Goal: Task Accomplishment & Management: Manage account settings

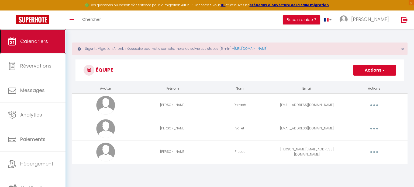
click at [39, 40] on span "Calendriers" at bounding box center [34, 41] width 28 height 7
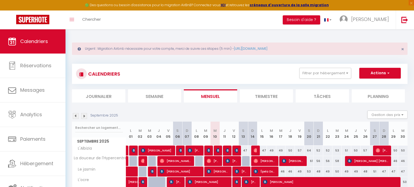
click at [190, 129] on th "D 07" at bounding box center [186, 134] width 9 height 24
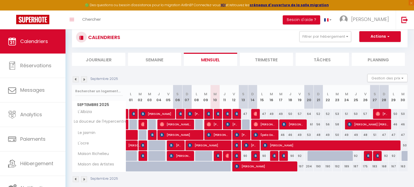
scroll to position [37, 0]
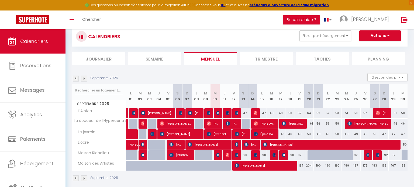
click at [76, 79] on img at bounding box center [76, 79] width 6 height 6
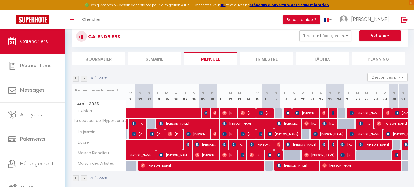
click at [76, 80] on img at bounding box center [76, 79] width 6 height 6
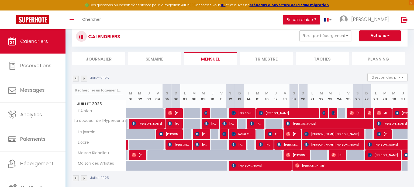
click at [76, 80] on img at bounding box center [76, 79] width 6 height 6
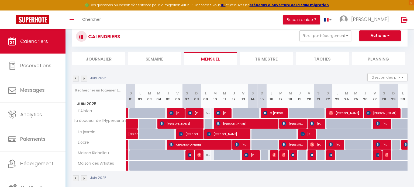
click at [76, 80] on img at bounding box center [76, 79] width 6 height 6
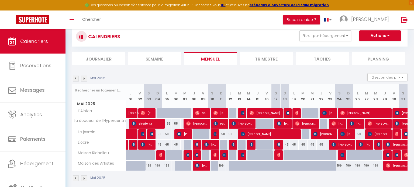
click at [77, 79] on img at bounding box center [76, 79] width 6 height 6
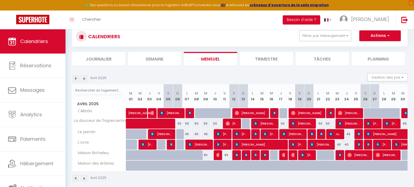
click at [77, 79] on img at bounding box center [76, 79] width 6 height 6
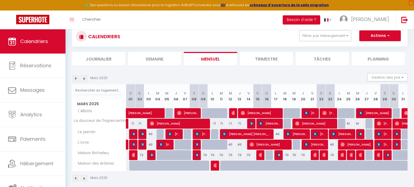
click at [77, 80] on img at bounding box center [76, 79] width 6 height 6
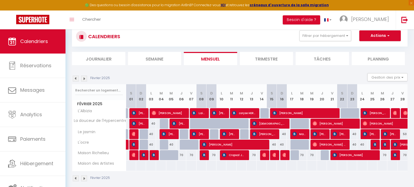
click at [78, 80] on img at bounding box center [76, 79] width 6 height 6
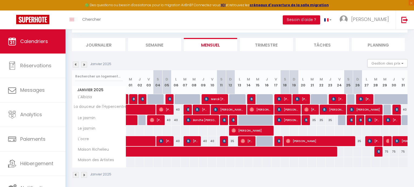
scroll to position [54, 0]
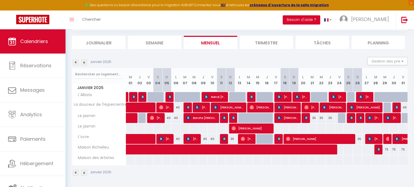
click at [83, 63] on img at bounding box center [84, 63] width 6 height 6
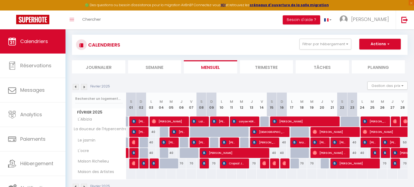
scroll to position [43, 0]
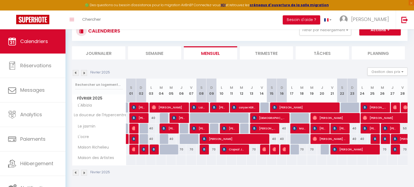
click at [82, 72] on img at bounding box center [84, 73] width 6 height 6
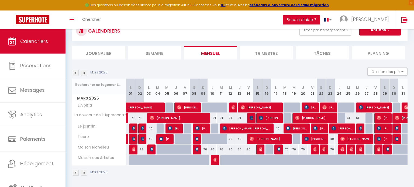
click at [86, 73] on img at bounding box center [84, 73] width 6 height 6
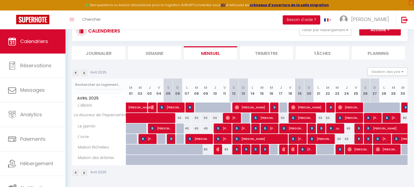
click at [86, 74] on img at bounding box center [84, 73] width 6 height 6
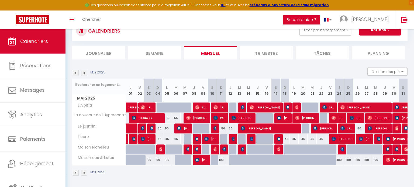
click at [85, 73] on img at bounding box center [84, 73] width 6 height 6
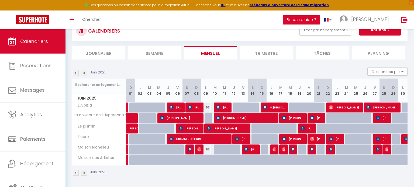
click at [83, 71] on img at bounding box center [84, 73] width 6 height 6
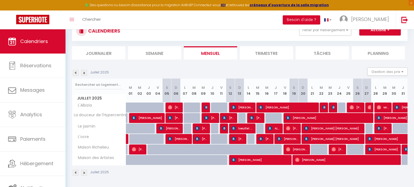
click at [84, 72] on img at bounding box center [84, 73] width 6 height 6
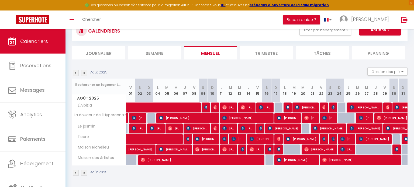
click at [84, 72] on img at bounding box center [84, 73] width 6 height 6
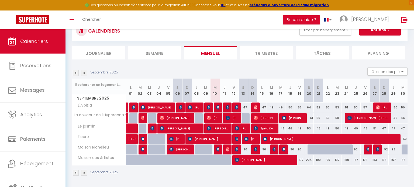
click at [84, 72] on img at bounding box center [84, 73] width 6 height 6
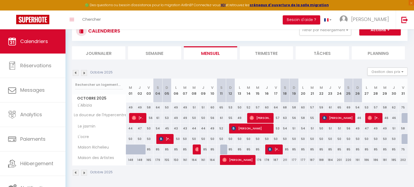
click at [84, 72] on img at bounding box center [84, 73] width 6 height 6
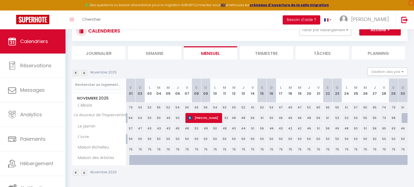
click at [77, 70] on img at bounding box center [76, 73] width 6 height 6
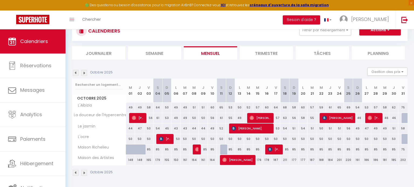
click at [76, 72] on img at bounding box center [76, 73] width 6 height 6
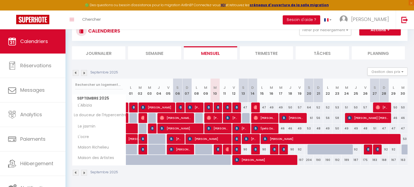
scroll to position [29, 0]
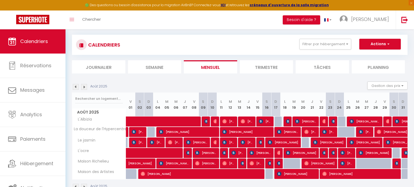
click at [75, 84] on img at bounding box center [76, 87] width 6 height 6
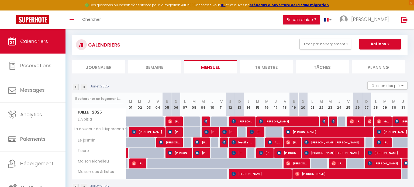
scroll to position [43, 0]
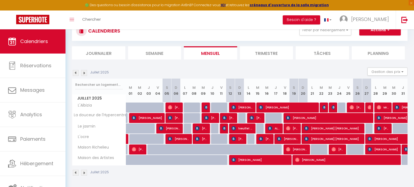
click at [88, 72] on div "Juillet 2025" at bounding box center [91, 73] width 39 height 6
click at [88, 71] on div "Juillet 2025" at bounding box center [91, 73] width 39 height 6
click at [83, 71] on img at bounding box center [84, 73] width 6 height 6
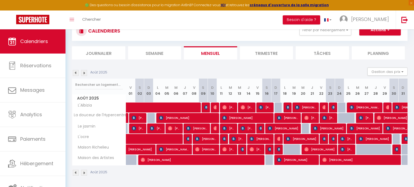
click at [83, 71] on img at bounding box center [84, 73] width 6 height 6
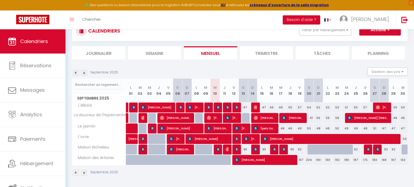
click at [75, 73] on img at bounding box center [76, 73] width 6 height 6
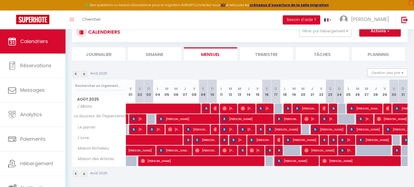
scroll to position [42, 0]
click at [84, 73] on img at bounding box center [84, 74] width 6 height 6
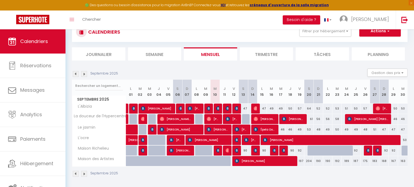
click at [75, 72] on img at bounding box center [76, 74] width 6 height 6
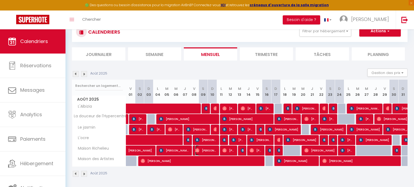
click at [209, 148] on span "[PERSON_NAME]" at bounding box center [205, 151] width 21 height 10
select select "OK"
select select "0"
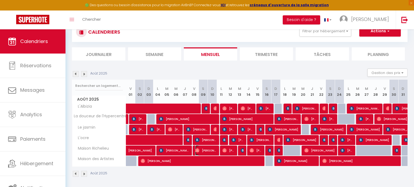
select select "1"
select select
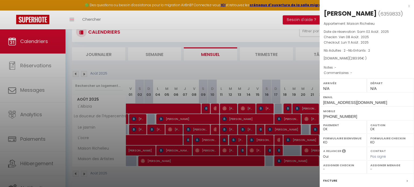
click at [410, 6] on div "x" at bounding box center [365, 6] width 90 height 6
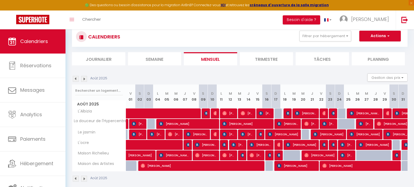
scroll to position [43, 0]
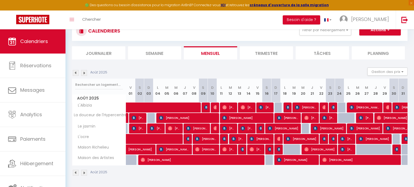
click at [87, 73] on img at bounding box center [84, 73] width 6 height 6
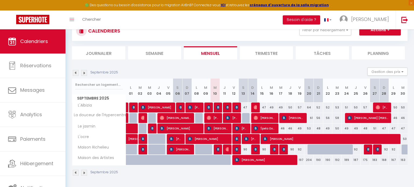
click at [75, 72] on img at bounding box center [76, 73] width 6 height 6
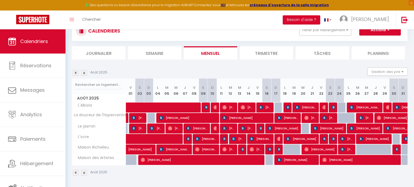
click at [75, 72] on img at bounding box center [76, 73] width 6 height 6
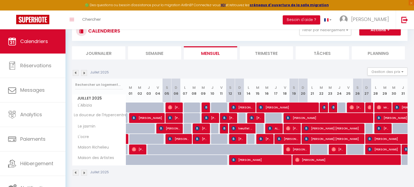
click at [84, 71] on img at bounding box center [84, 73] width 6 height 6
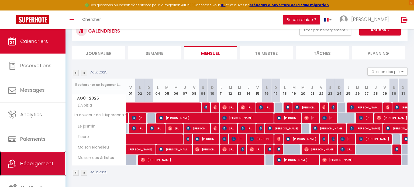
click at [22, 159] on link "Hébergement" at bounding box center [32, 164] width 65 height 24
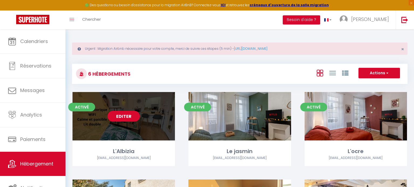
scroll to position [86, 0]
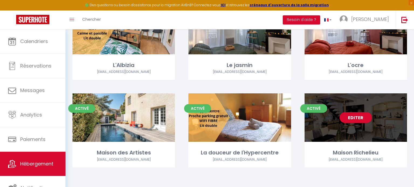
click at [334, 127] on div "Editer" at bounding box center [356, 118] width 102 height 49
select select "3"
select select "2"
select select "1"
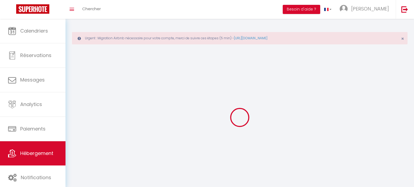
select select
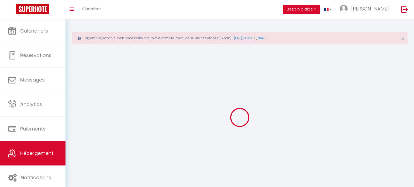
select select
checkbox input "false"
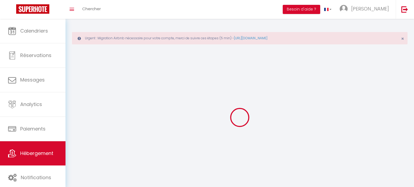
select select "28"
select select
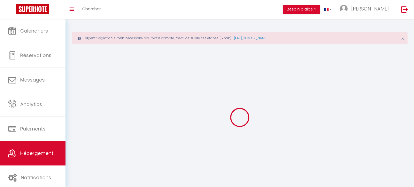
select select
checkbox input "false"
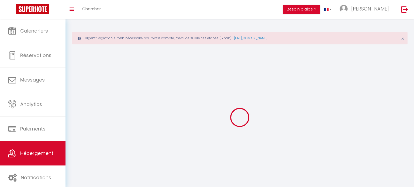
checkbox input "false"
select select
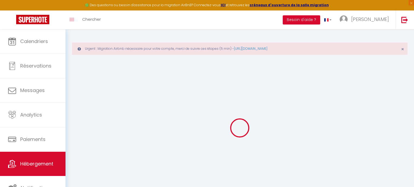
select select
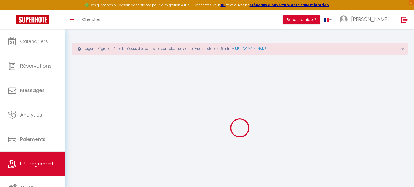
select select
checkbox input "false"
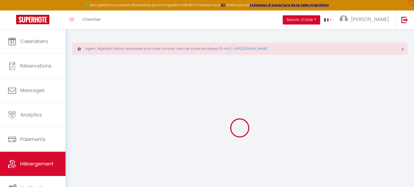
select select
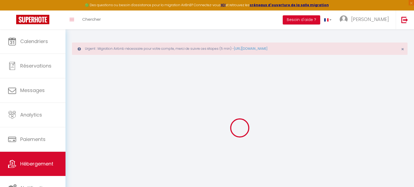
select select
checkbox input "false"
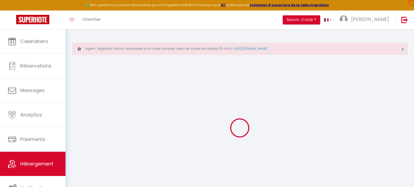
checkbox input "false"
select select
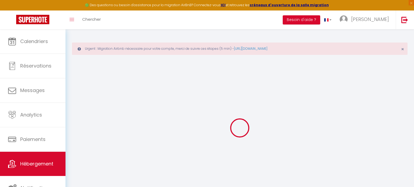
select select
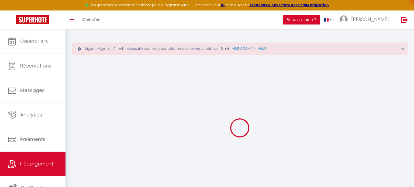
checkbox input "false"
select select
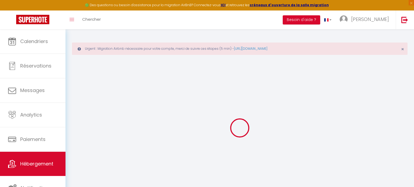
select select
type input "Maison Richelieu"
type input "Genevive"
select select
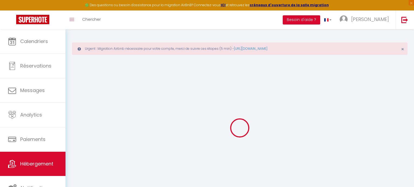
select select
type input "[STREET_ADDRESS][PERSON_NAME]"
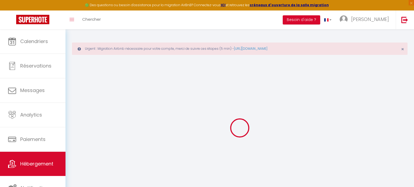
type input "11150"
type input "Bram"
type input "[EMAIL_ADDRESS][DOMAIN_NAME]"
select select
checkbox input "false"
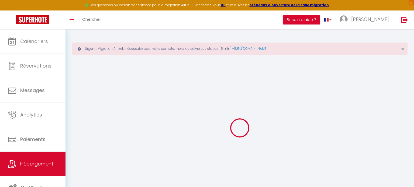
checkbox input "false"
type input "0"
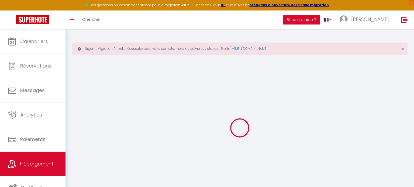
select select
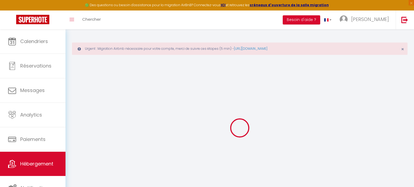
select select
checkbox input "false"
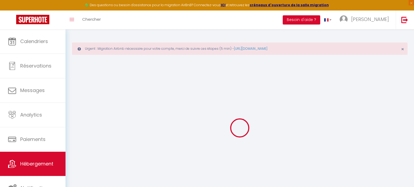
checkbox input "false"
select select
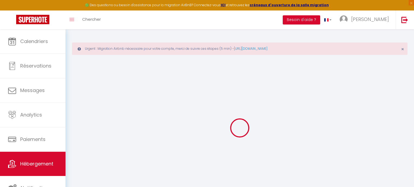
select select
checkbox input "false"
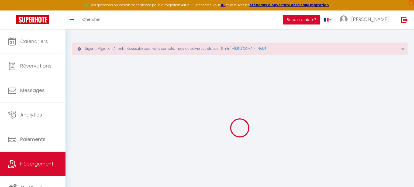
checkbox input "false"
select select
checkbox input "false"
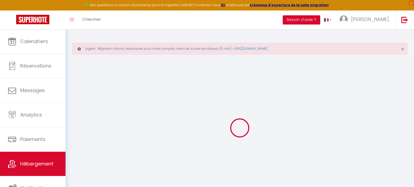
checkbox input "false"
select select "15:00"
select select "23:45"
select select "11:00"
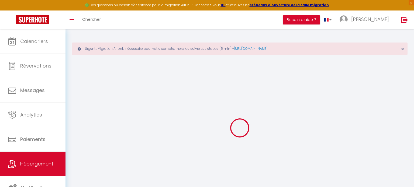
select select "30"
select select "120"
select select "15:00"
select select
checkbox input "false"
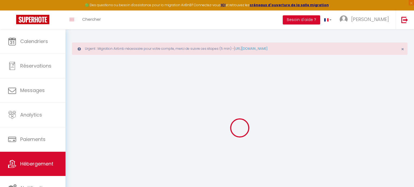
checkbox input "false"
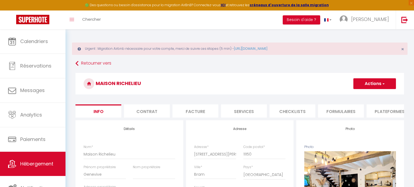
select select
checkbox input "false"
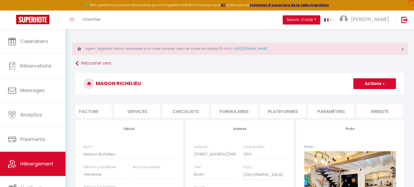
scroll to position [0, 156]
click at [272, 115] on li "Paramètres" at bounding box center [282, 111] width 46 height 13
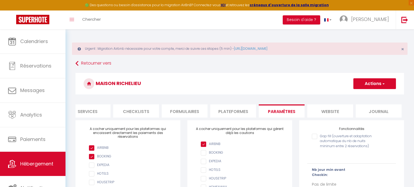
click at [226, 111] on li "Plateformes" at bounding box center [233, 111] width 46 height 13
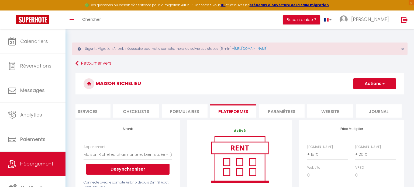
select select
click at [194, 109] on li "Formulaires" at bounding box center [185, 111] width 46 height 13
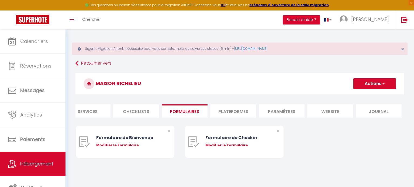
click at [280, 108] on li "Paramètres" at bounding box center [282, 111] width 46 height 13
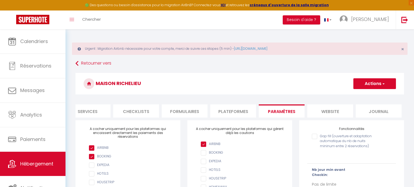
click at [338, 107] on li "website" at bounding box center [330, 111] width 46 height 13
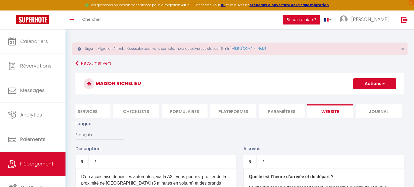
click at [370, 113] on li "Journal" at bounding box center [379, 111] width 46 height 13
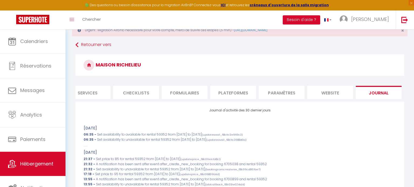
scroll to position [26, 0]
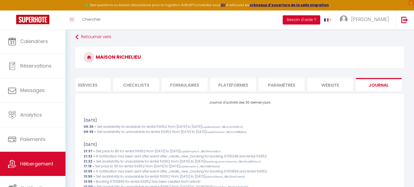
click at [93, 79] on li "Services" at bounding box center [88, 84] width 46 height 13
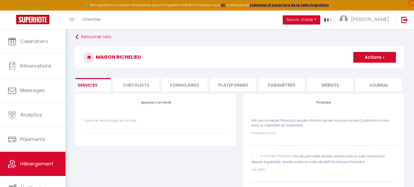
click at [132, 85] on li "Checklists" at bounding box center [136, 84] width 46 height 13
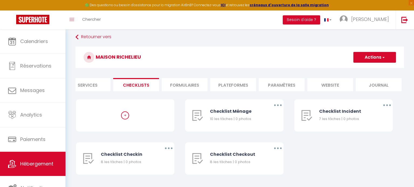
click at [81, 84] on li "Services" at bounding box center [88, 84] width 46 height 13
select select
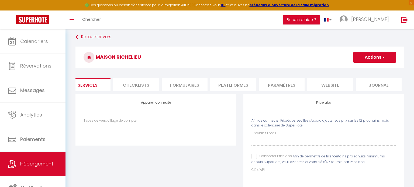
scroll to position [50, 0]
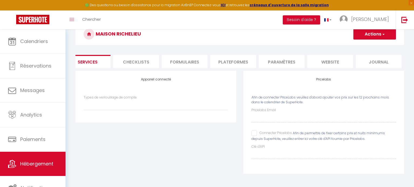
click at [254, 134] on input "Connecter Pricelabs" at bounding box center [271, 133] width 40 height 5
checkbox input "true"
select select
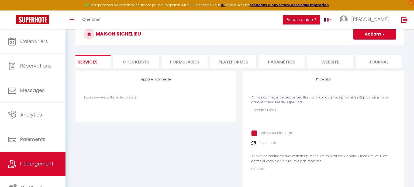
click at [254, 135] on input "Connecter Pricelabs" at bounding box center [271, 133] width 40 height 5
checkbox input "false"
select select
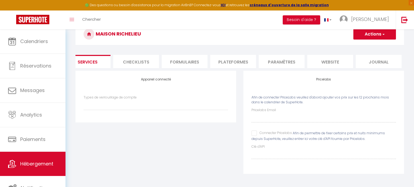
click at [260, 129] on div "Pricelabs Email Connecter Pricelabs Afin de permettre de fixer certains prix et…" at bounding box center [323, 133] width 144 height 51
click at [258, 134] on input "Connecter Pricelabs" at bounding box center [271, 133] width 40 height 5
checkbox input "true"
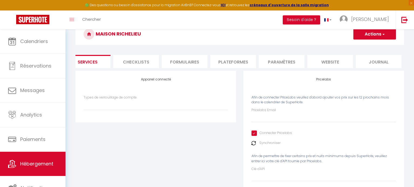
select select
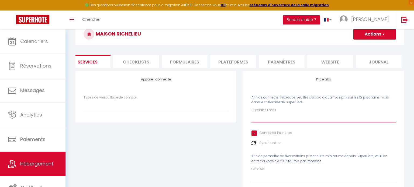
click at [270, 117] on input "Pricelabs Email" at bounding box center [323, 118] width 144 height 10
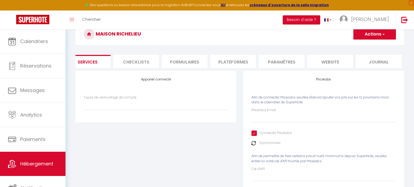
click at [254, 133] on input "Connecter Pricelabs" at bounding box center [271, 133] width 40 height 5
checkbox input "false"
select select
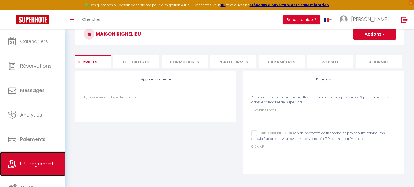
click at [36, 163] on span "Hébergement" at bounding box center [36, 164] width 33 height 7
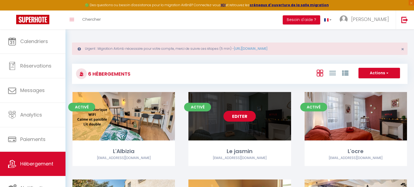
click at [222, 122] on div "Editer" at bounding box center [239, 116] width 102 height 49
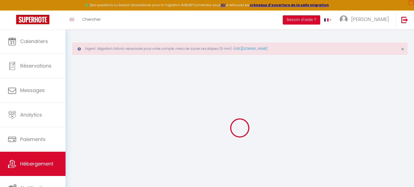
select select
type input "[EMAIL_ADDRESS][DOMAIN_NAME]"
checkbox input "true"
select select
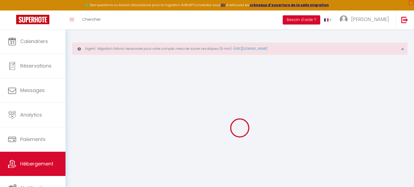
checkbox input "false"
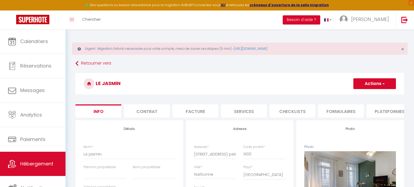
select select
checkbox input "false"
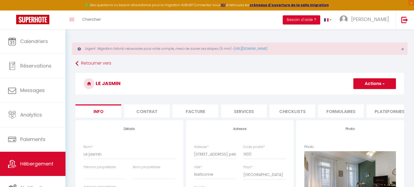
click at [140, 111] on li "Contrat" at bounding box center [147, 111] width 46 height 13
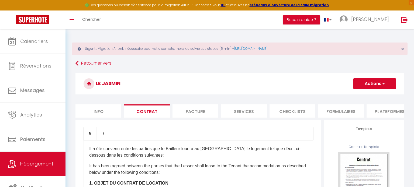
click at [224, 109] on li "Services" at bounding box center [244, 111] width 46 height 13
select select
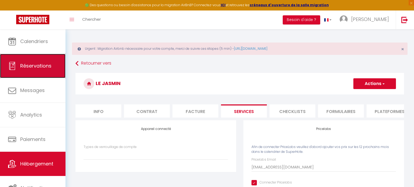
click at [37, 55] on link "Réservations" at bounding box center [32, 66] width 65 height 24
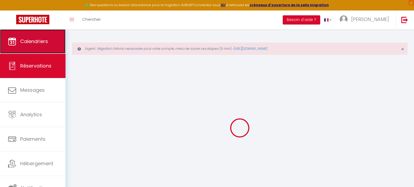
click at [44, 46] on link "Calendriers" at bounding box center [32, 41] width 65 height 24
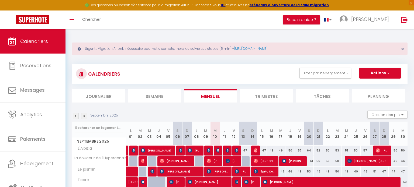
scroll to position [43, 0]
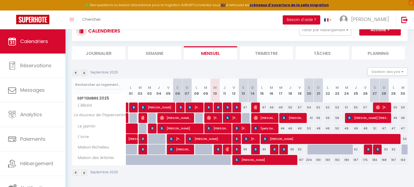
click at [84, 170] on img at bounding box center [84, 173] width 6 height 6
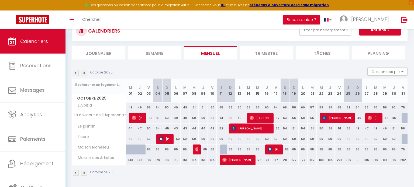
click at [84, 171] on img at bounding box center [84, 173] width 6 height 6
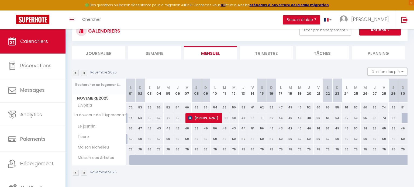
click at [83, 172] on img at bounding box center [84, 173] width 6 height 6
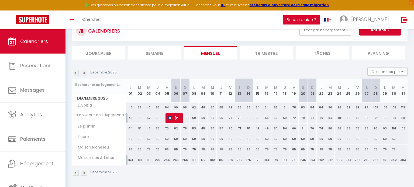
click at [85, 173] on img at bounding box center [84, 173] width 6 height 6
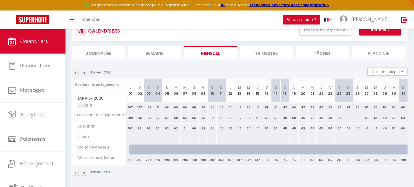
click at [76, 172] on img at bounding box center [76, 173] width 6 height 6
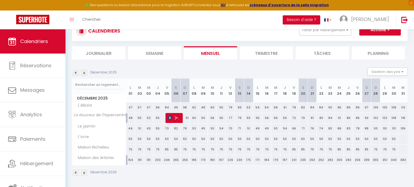
click at [402, 148] on div at bounding box center [402, 150] width 9 height 10
select select "1"
type input "Mer 31 Décembre 2025"
type input "Jeu 01 Janvier 2026"
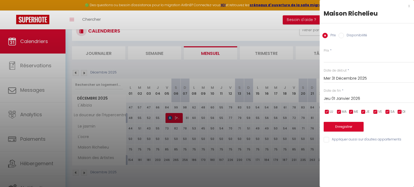
click at [340, 34] on input "Disponibilité" at bounding box center [340, 35] width 5 height 5
radio input "true"
radio input "false"
click at [343, 102] on input "Jeu 01 Janvier 2026" at bounding box center [369, 99] width 90 height 7
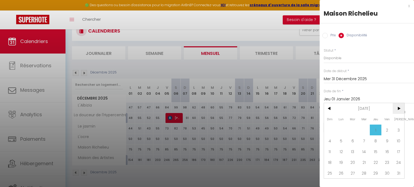
click at [394, 110] on span ">" at bounding box center [399, 108] width 12 height 11
click at [395, 110] on span ">" at bounding box center [399, 108] width 12 height 11
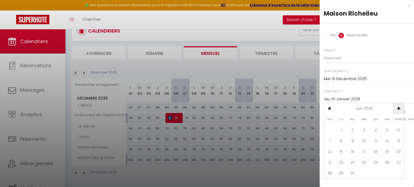
click at [395, 110] on span ">" at bounding box center [399, 108] width 12 height 11
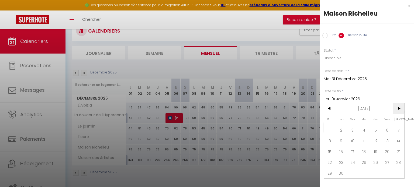
click at [395, 110] on span ">" at bounding box center [399, 108] width 12 height 11
click at [374, 170] on span "31" at bounding box center [376, 173] width 12 height 11
type input "Jeu 31 Décembre 2026"
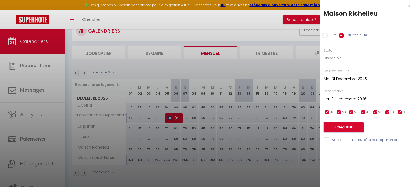
click at [343, 129] on button "Enregistrer" at bounding box center [344, 128] width 40 height 10
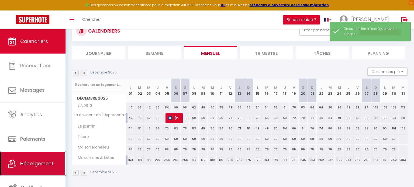
click at [29, 160] on link "Hébergement" at bounding box center [32, 164] width 65 height 24
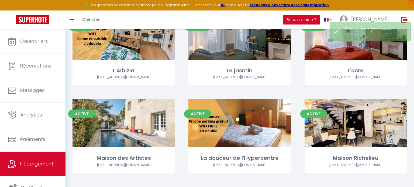
scroll to position [83, 0]
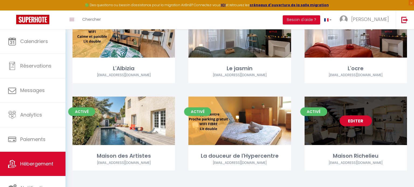
click at [336, 115] on div "Editer" at bounding box center [356, 121] width 102 height 49
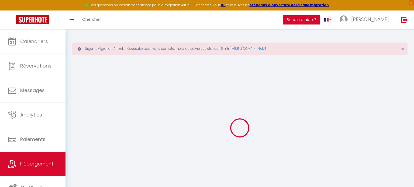
select select "17258-769490421312157046"
select select
checkbox input "false"
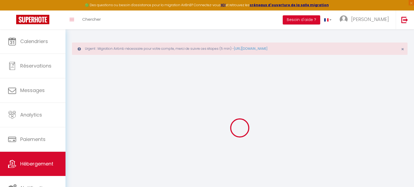
checkbox input "false"
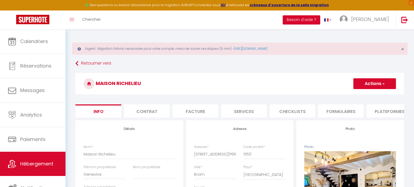
click at [372, 110] on li "Plateformes" at bounding box center [390, 111] width 46 height 13
select select
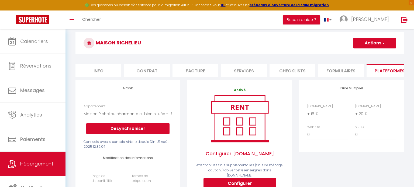
scroll to position [44, 0]
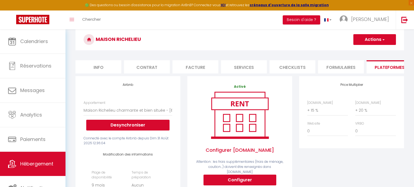
click at [173, 66] on li "Facture" at bounding box center [195, 66] width 46 height 13
select select
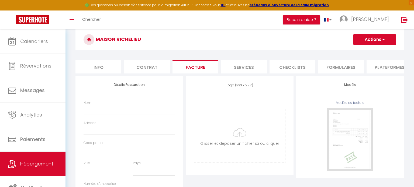
select select
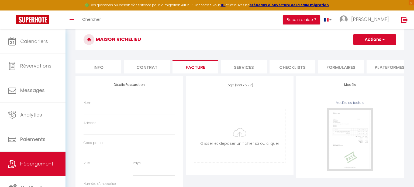
click at [225, 63] on li "Services" at bounding box center [244, 66] width 46 height 13
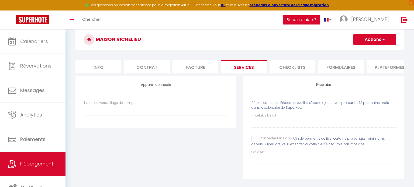
select select
click at [252, 135] on div "Pricelabs Email Connecter Pricelabs Afin de permettre de fixer certains prix et…" at bounding box center [323, 138] width 144 height 51
click at [254, 136] on input "Connecter Pricelabs" at bounding box center [271, 138] width 40 height 5
checkbox input "true"
select select
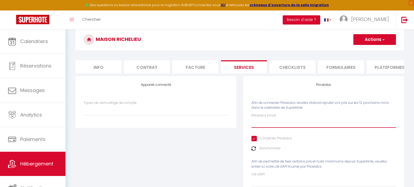
click at [264, 123] on input "Pricelabs Email" at bounding box center [323, 123] width 144 height 10
type input "[EMAIL_ADDRESS][DOMAIN_NAME]"
select select
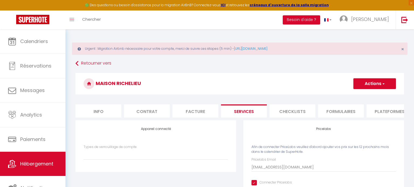
click at [379, 89] on h3 "Maison Richelieu" at bounding box center [239, 84] width 329 height 22
click at [378, 87] on button "Actions" at bounding box center [374, 83] width 43 height 11
click at [375, 95] on link "Enregistrer" at bounding box center [374, 95] width 43 height 7
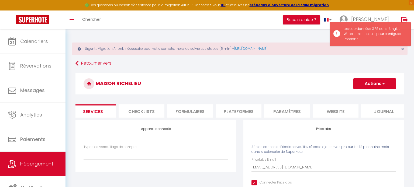
scroll to position [0, 152]
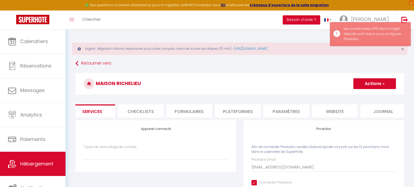
click at [325, 106] on li "website" at bounding box center [335, 111] width 46 height 13
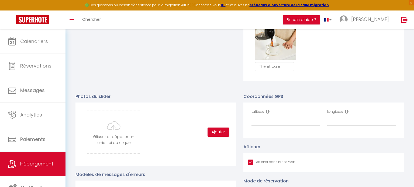
scroll to position [531, 0]
click at [267, 112] on icon at bounding box center [268, 112] width 4 height 4
click at [269, 121] on input "Latitude" at bounding box center [285, 122] width 69 height 10
paste input "43.2439842"
type input "43.2439842"
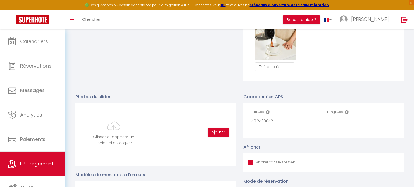
click at [347, 122] on input "Longitude" at bounding box center [361, 122] width 69 height 10
paste input "2.1128091"
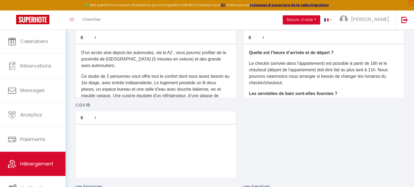
scroll to position [0, 0]
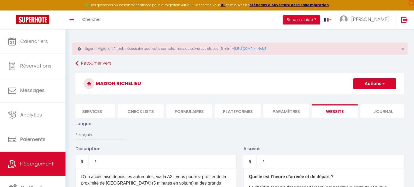
type input "2.1128091"
click at [380, 88] on button "Actions" at bounding box center [374, 83] width 43 height 11
click at [375, 93] on input "Enregistrer" at bounding box center [368, 95] width 20 height 5
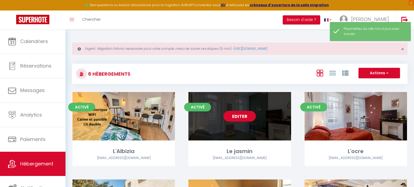
scroll to position [86, 0]
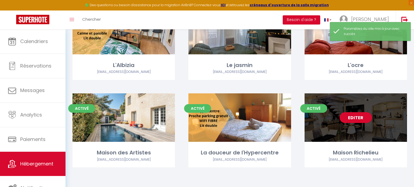
click at [337, 129] on div "Editer" at bounding box center [356, 118] width 102 height 49
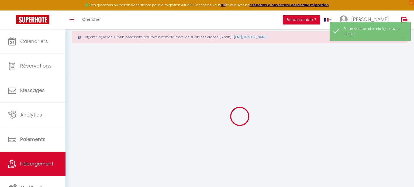
select select
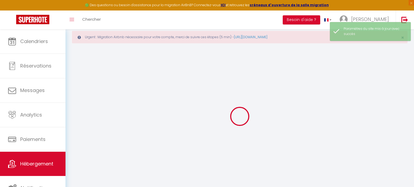
scroll to position [13, 0]
select select
checkbox input "false"
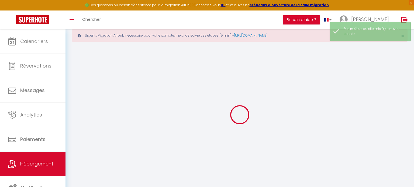
checkbox input "false"
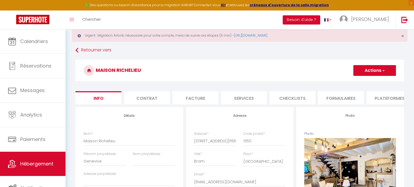
click at [262, 97] on li "Services" at bounding box center [244, 97] width 46 height 13
select select
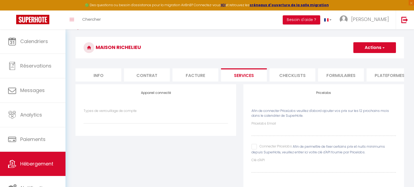
scroll to position [38, 0]
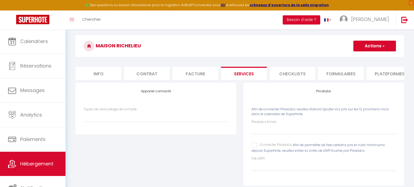
click at [253, 144] on input "Connecter Pricelabs" at bounding box center [271, 145] width 40 height 5
checkbox input "true"
select select
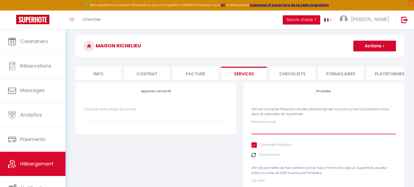
click at [273, 130] on input "Pricelabs Email" at bounding box center [323, 130] width 144 height 10
paste input "2.1128091"
type input "2.1128091"
select select
click at [266, 129] on input "2.1128091" at bounding box center [323, 130] width 144 height 10
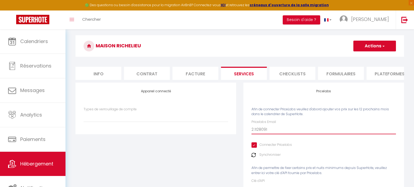
click at [266, 129] on input "2.1128091" at bounding box center [323, 130] width 144 height 10
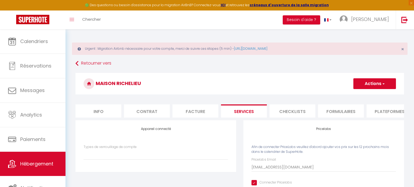
click at [364, 77] on h3 "Maison Richelieu" at bounding box center [239, 84] width 329 height 22
click at [364, 80] on button "Actions" at bounding box center [374, 83] width 43 height 11
click at [367, 98] on link "Enregistrer" at bounding box center [374, 95] width 43 height 7
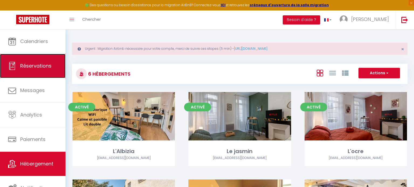
click at [33, 71] on link "Réservations" at bounding box center [32, 66] width 65 height 24
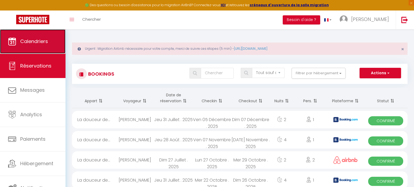
click at [34, 46] on link "Calendriers" at bounding box center [32, 41] width 65 height 24
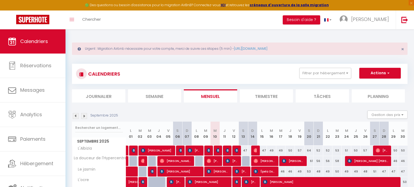
scroll to position [43, 0]
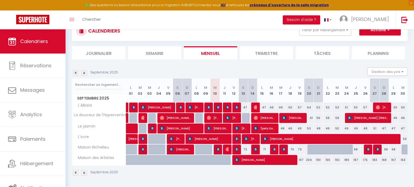
click at [83, 70] on img at bounding box center [84, 73] width 6 height 6
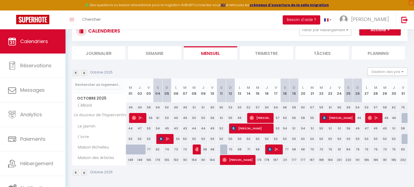
click at [83, 74] on img at bounding box center [84, 73] width 6 height 6
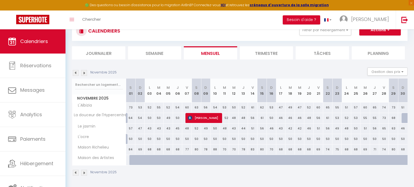
click at [84, 74] on img at bounding box center [84, 73] width 6 height 6
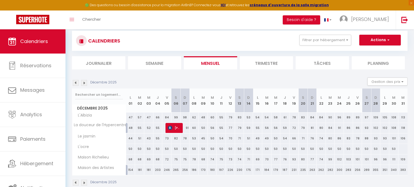
scroll to position [38, 0]
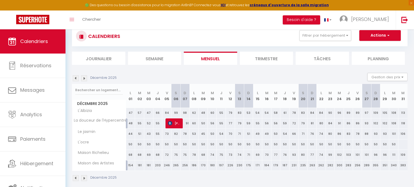
click at [84, 77] on img at bounding box center [84, 78] width 6 height 6
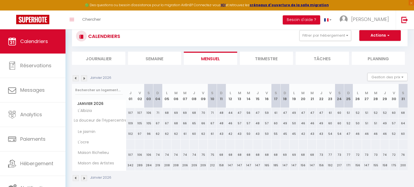
click at [84, 77] on img at bounding box center [84, 78] width 6 height 6
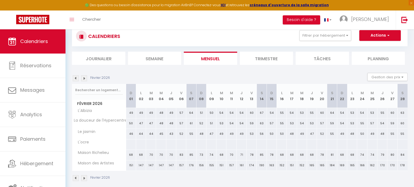
scroll to position [43, 0]
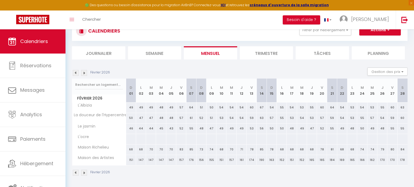
click at [86, 73] on img at bounding box center [84, 73] width 6 height 6
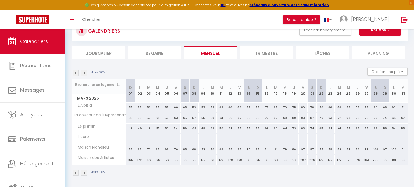
click at [84, 74] on img at bounding box center [84, 73] width 6 height 6
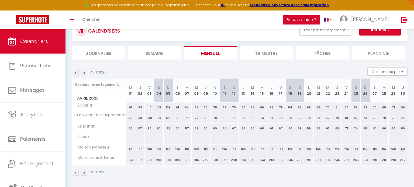
click at [83, 74] on img at bounding box center [84, 73] width 6 height 6
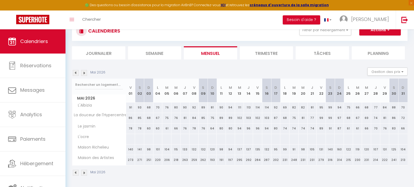
click at [83, 74] on img at bounding box center [84, 73] width 6 height 6
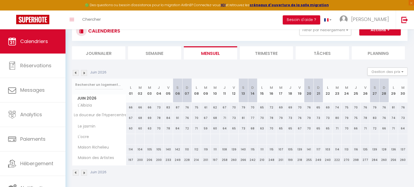
click at [83, 74] on img at bounding box center [84, 73] width 6 height 6
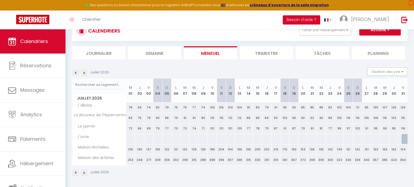
click at [83, 74] on img at bounding box center [84, 73] width 6 height 6
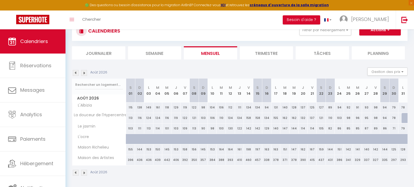
click at [74, 73] on img at bounding box center [76, 73] width 6 height 6
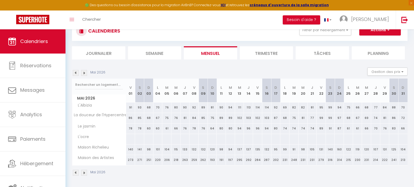
click at [74, 74] on img at bounding box center [76, 73] width 6 height 6
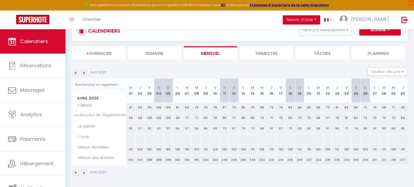
click at [74, 174] on img at bounding box center [76, 173] width 6 height 6
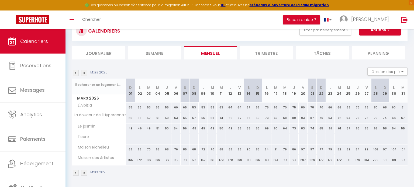
click at [74, 173] on img at bounding box center [76, 173] width 6 height 6
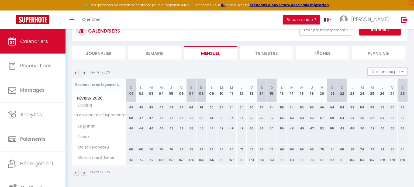
click at [77, 173] on img at bounding box center [76, 173] width 6 height 6
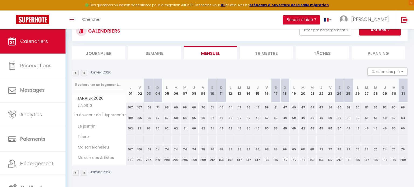
click at [77, 173] on img at bounding box center [76, 173] width 6 height 6
